Goal: Task Accomplishment & Management: Use online tool/utility

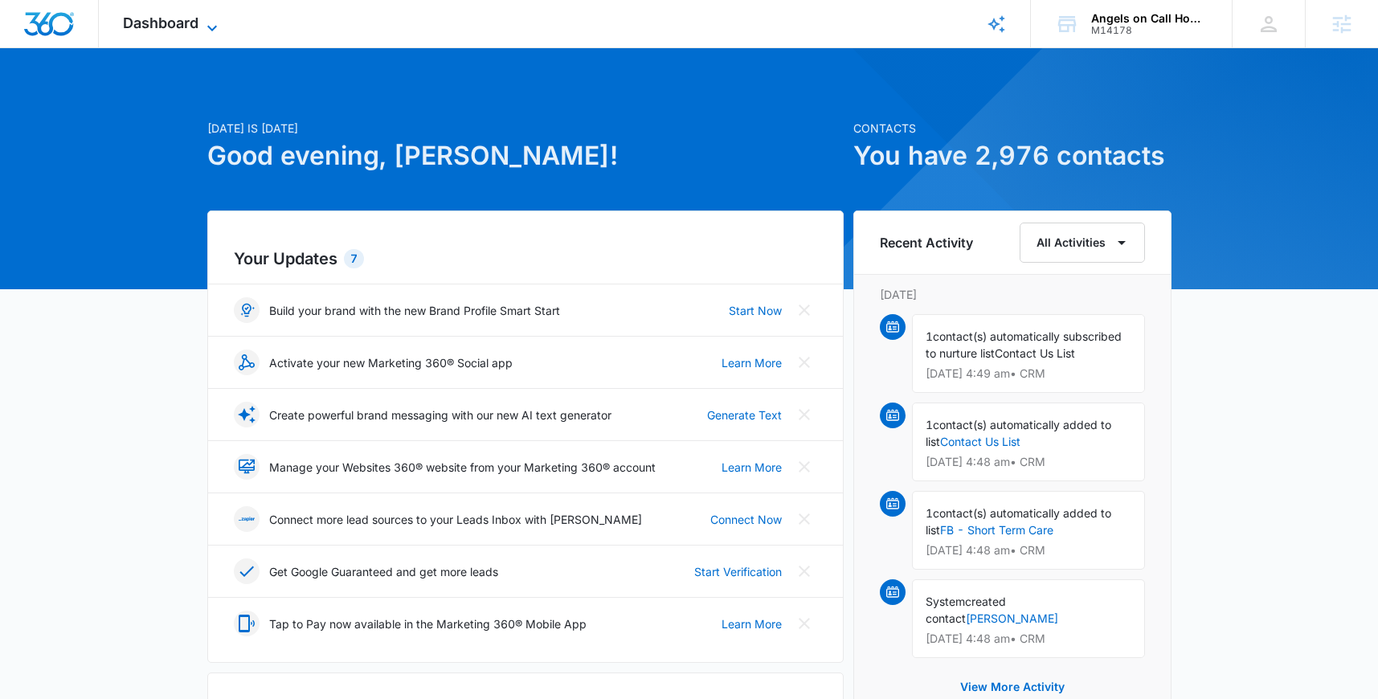
click at [182, 23] on span "Dashboard" at bounding box center [161, 22] width 76 height 17
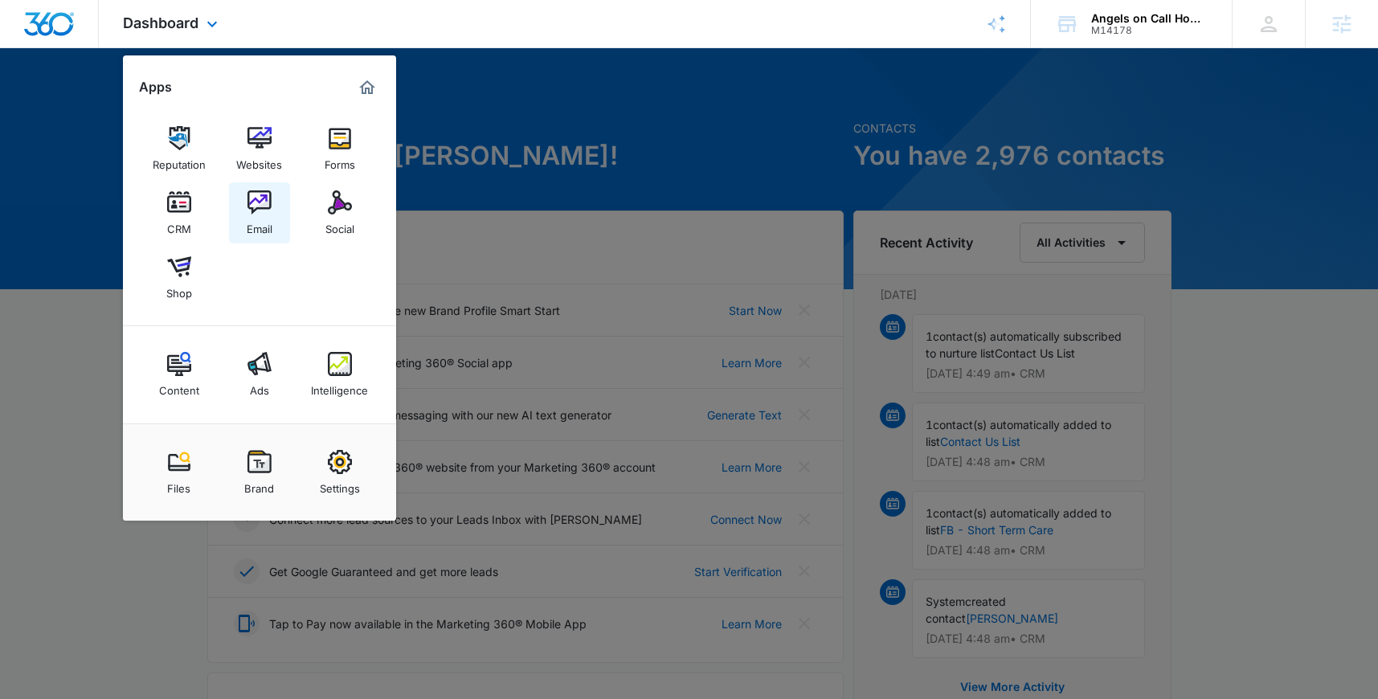
click at [267, 216] on div "Email" at bounding box center [260, 225] width 26 height 21
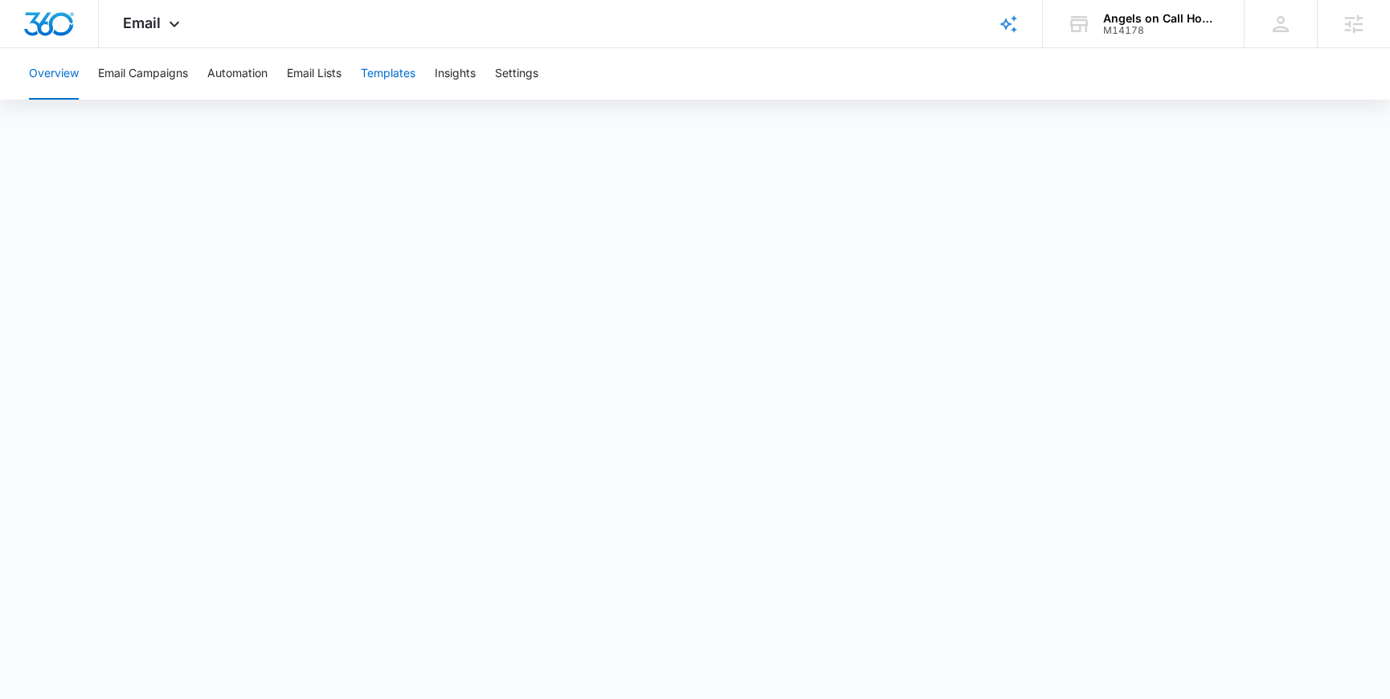
click at [402, 70] on button "Templates" at bounding box center [388, 73] width 55 height 51
